Goal: Task Accomplishment & Management: Manage account settings

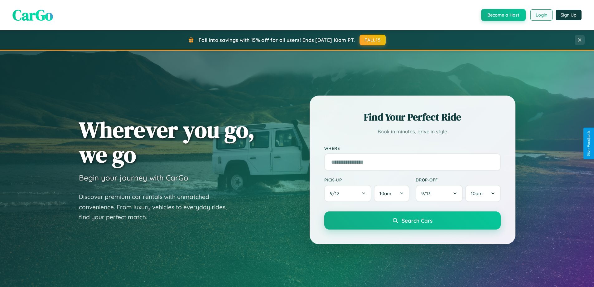
click at [541, 15] on button "Login" at bounding box center [541, 14] width 22 height 11
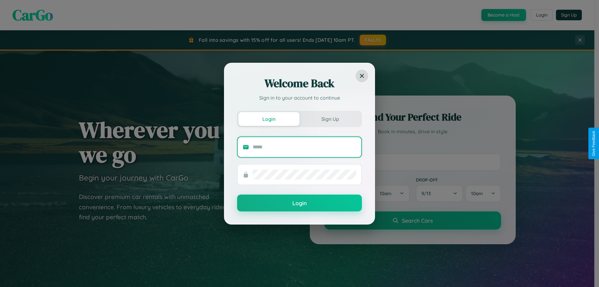
click at [304, 147] on input "text" at bounding box center [305, 147] width 104 height 10
type input "**********"
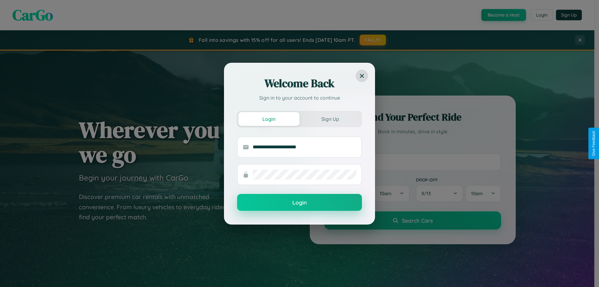
click at [299, 202] on button "Login" at bounding box center [299, 202] width 125 height 17
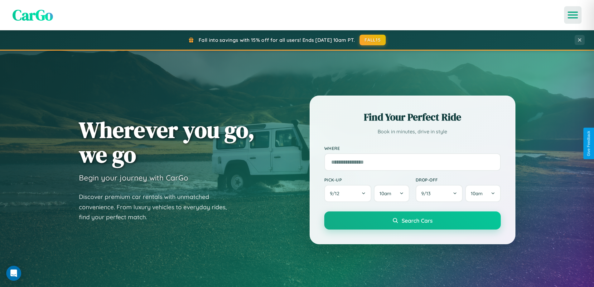
click at [573, 15] on icon "Open menu" at bounding box center [572, 15] width 9 height 6
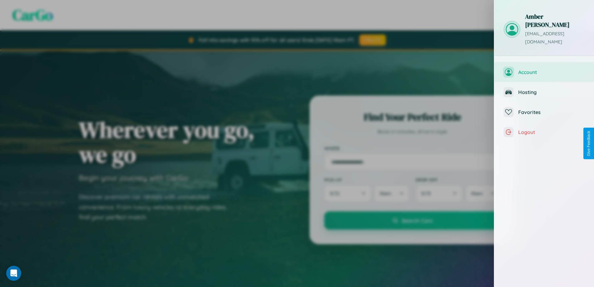
click at [544, 69] on span "Account" at bounding box center [551, 72] width 66 height 6
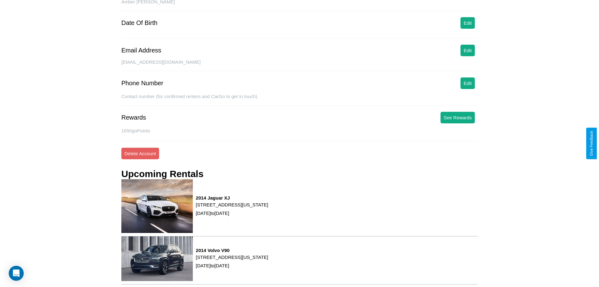
scroll to position [79, 0]
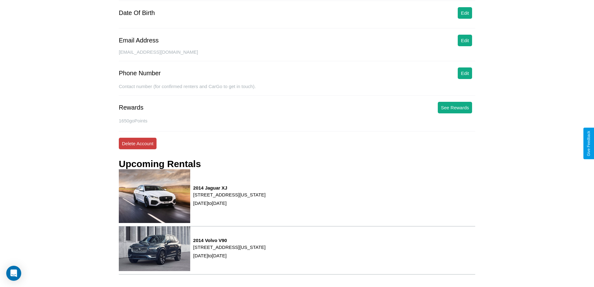
click at [138, 143] on button "Delete Account" at bounding box center [138, 144] width 38 height 12
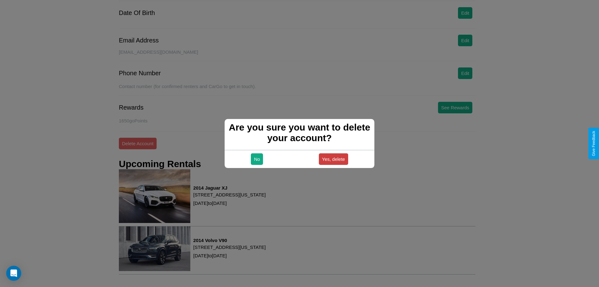
click at [333, 159] on button "Yes, delete" at bounding box center [333, 159] width 29 height 12
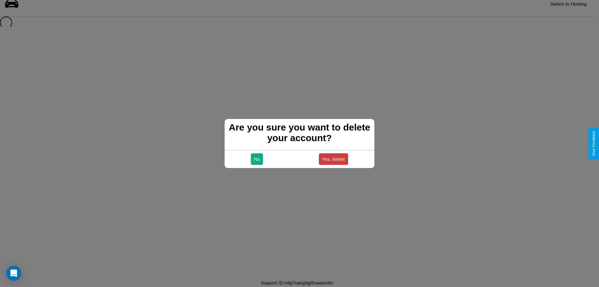
scroll to position [8, 0]
